Goal: Complete application form

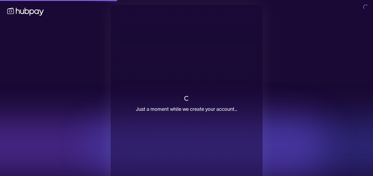
scroll to position [29, 0]
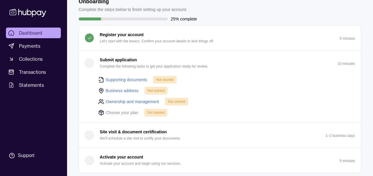
scroll to position [32, 0]
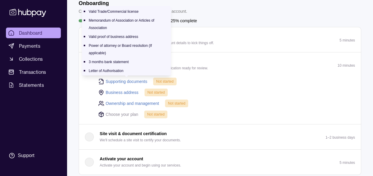
click at [132, 78] on link "Supporting documents" at bounding box center [127, 81] width 42 height 7
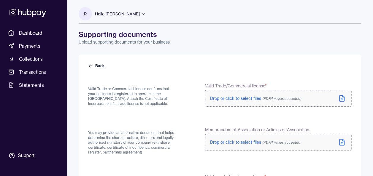
click at [306, 95] on label "Drop or click to select files (PDF/Images accepted)" at bounding box center [278, 98] width 147 height 17
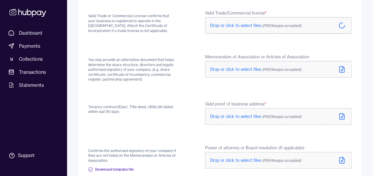
scroll to position [72, 0]
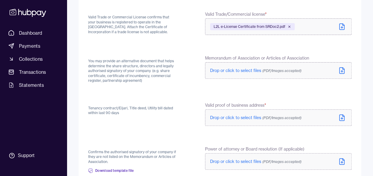
click at [293, 70] on span "(PDF/Images accepted)" at bounding box center [282, 71] width 39 height 4
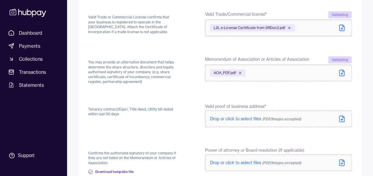
click at [231, 118] on span "Drop or click to select files (PDF/Images accepted)" at bounding box center [255, 118] width 91 height 5
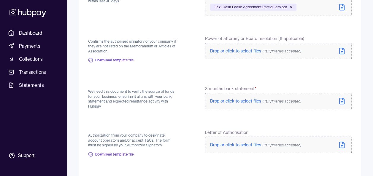
scroll to position [185, 0]
click at [215, 53] on p "Drop or click to select files (PDF/Images accepted)" at bounding box center [255, 51] width 91 height 6
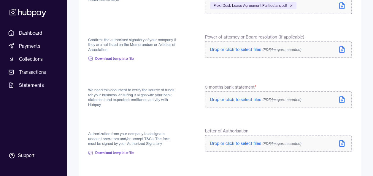
scroll to position [184, 0]
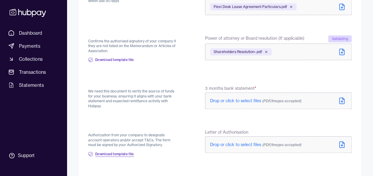
click at [117, 153] on span "Download template file" at bounding box center [114, 154] width 39 height 5
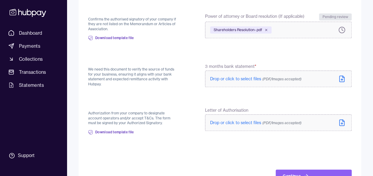
scroll to position [273, 0]
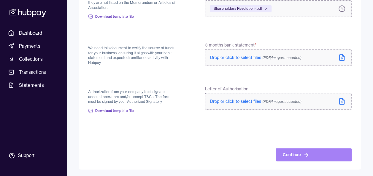
click at [306, 154] on icon at bounding box center [307, 155] width 6 height 6
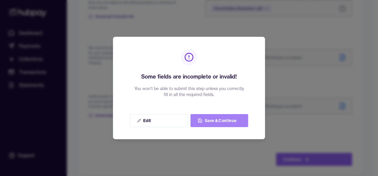
click at [223, 124] on button "Save & Continue" at bounding box center [219, 120] width 58 height 13
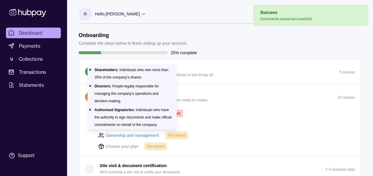
click at [140, 135] on link "Ownership and management" at bounding box center [132, 135] width 53 height 7
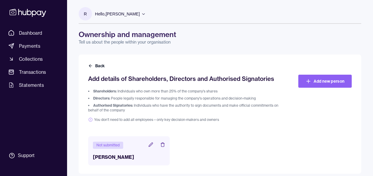
scroll to position [5, 0]
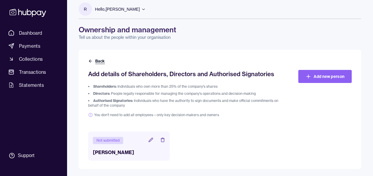
click at [99, 62] on button "Back" at bounding box center [97, 61] width 18 height 6
